Goal: Check status: Check status

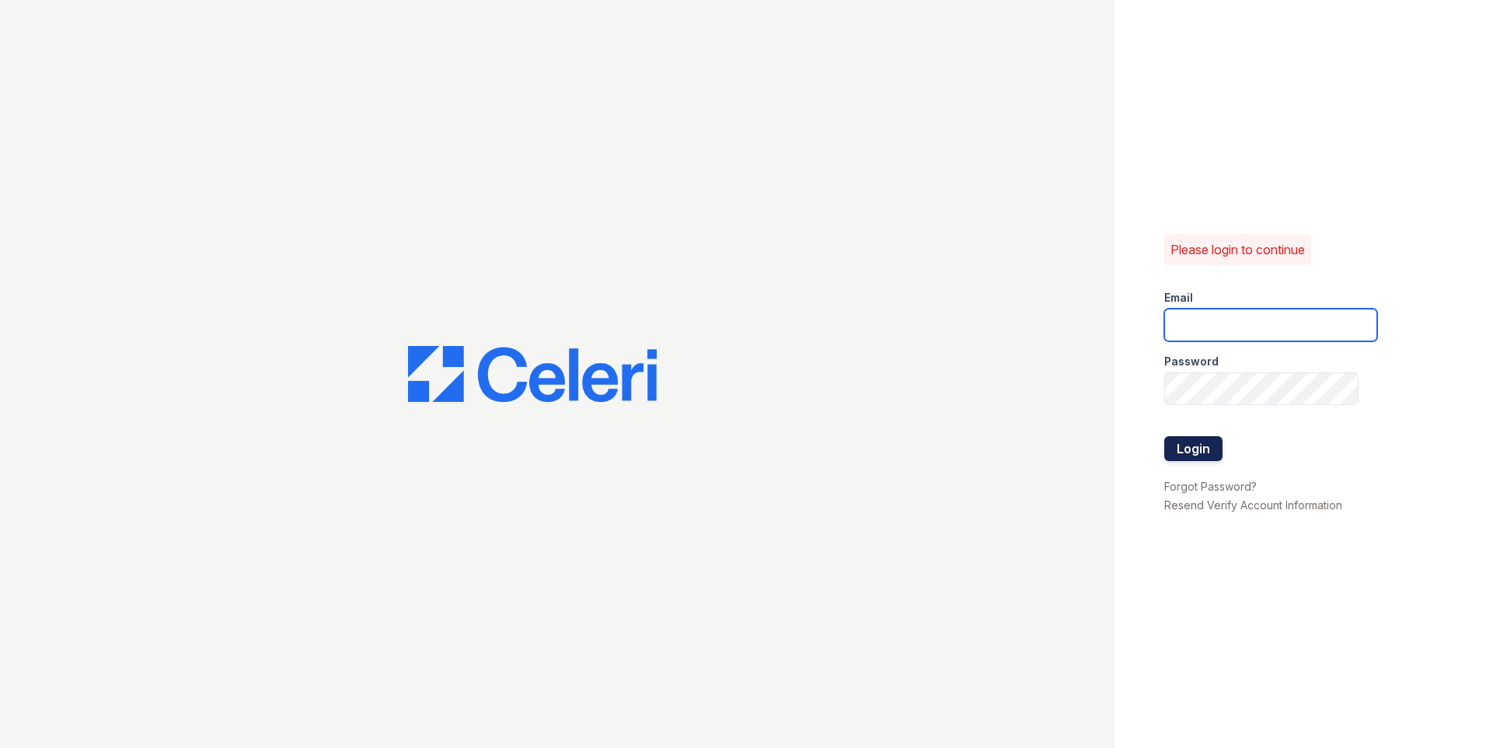
type input "[US_STATE][DOMAIN_NAME][EMAIL_ADDRESS][DOMAIN_NAME]"
click at [1211, 448] on button "Login" at bounding box center [1193, 448] width 58 height 25
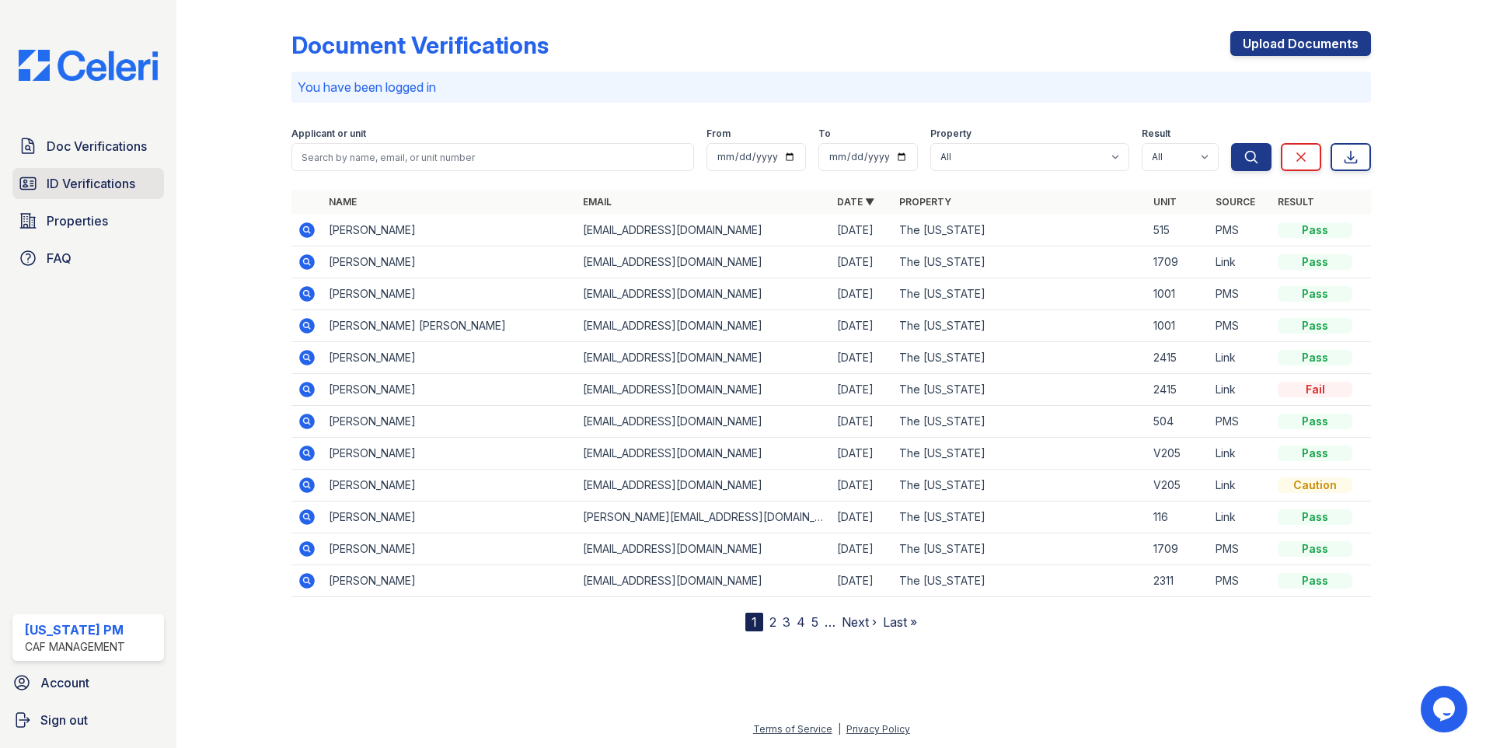
click at [115, 181] on span "ID Verifications" at bounding box center [91, 183] width 89 height 19
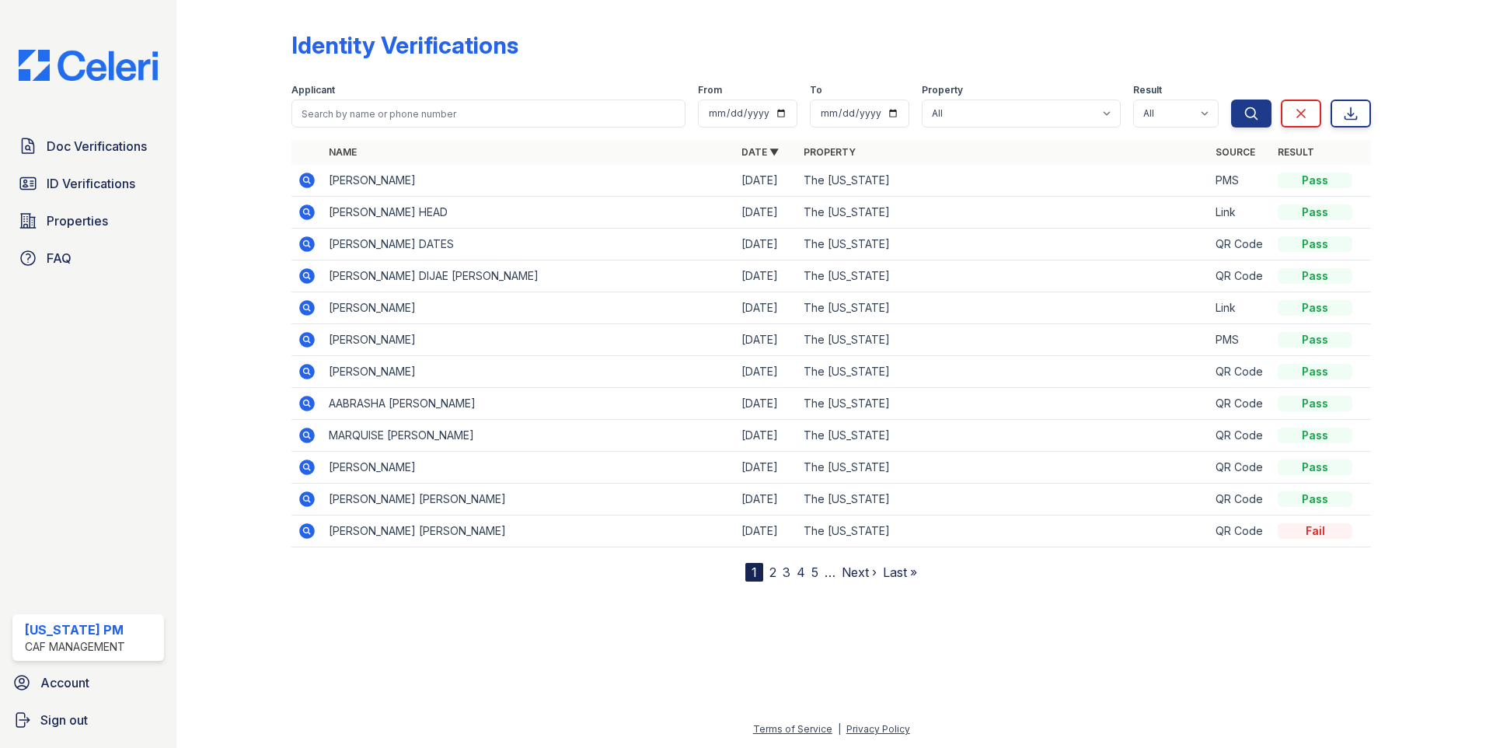
click at [302, 307] on icon at bounding box center [307, 308] width 16 height 16
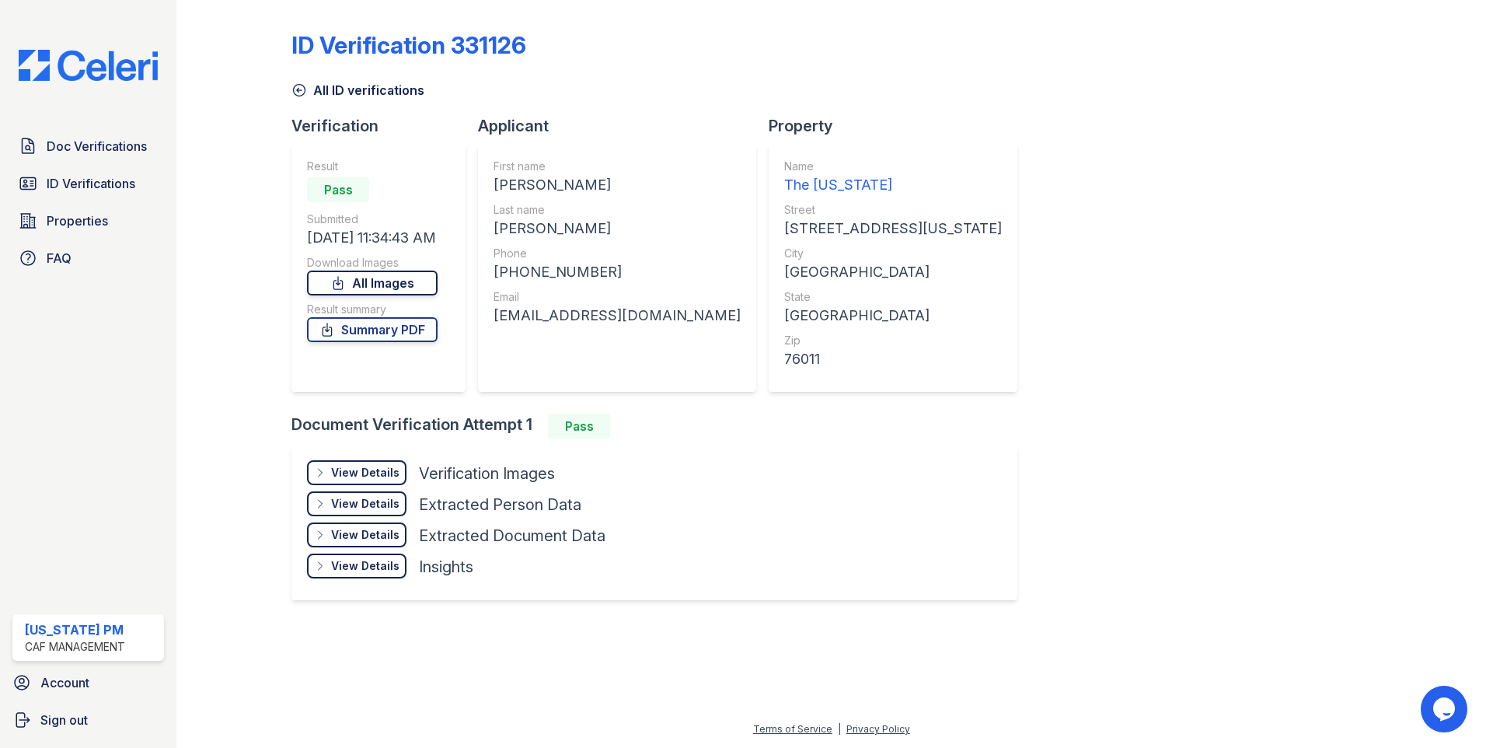
click at [374, 284] on link "All Images" at bounding box center [372, 282] width 131 height 25
